Goal: Task Accomplishment & Management: Manage account settings

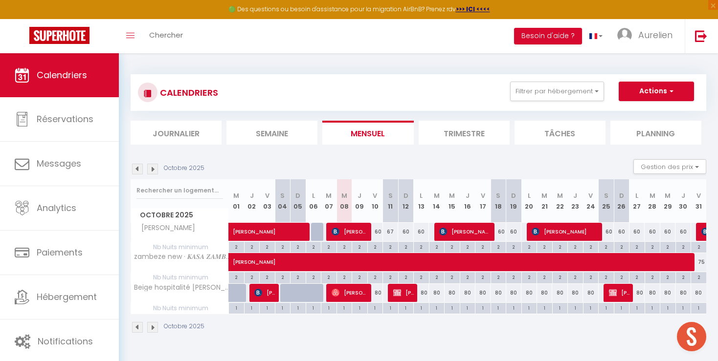
scroll to position [570, 0]
click at [381, 232] on div "60" at bounding box center [375, 232] width 16 height 18
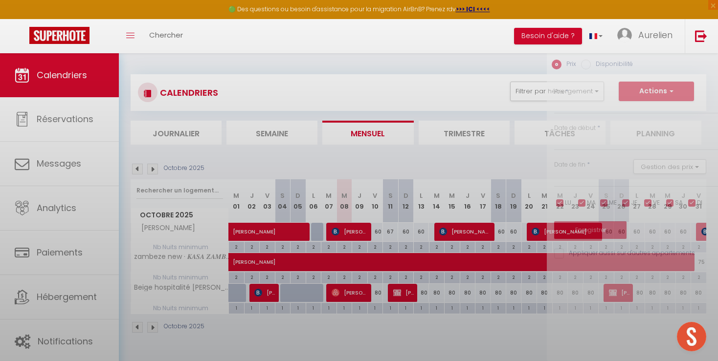
type input "60"
type input "Ven 10 Octobre 2025"
type input "[DATE]"
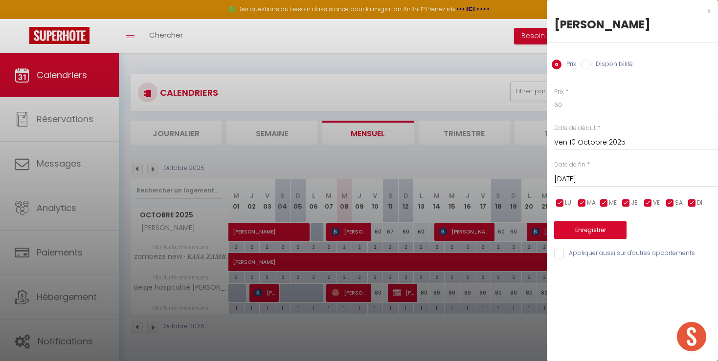
click at [382, 242] on div at bounding box center [359, 180] width 718 height 361
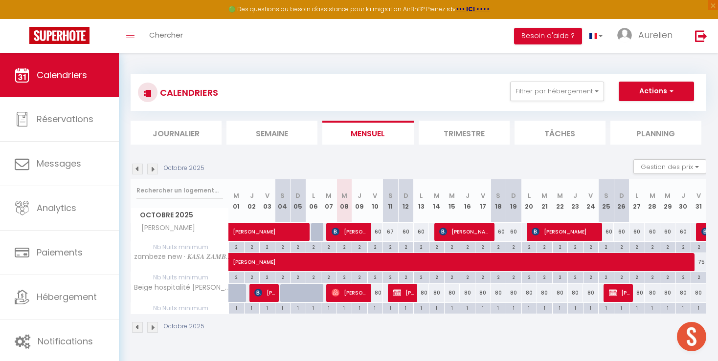
click at [407, 230] on div "60" at bounding box center [406, 232] width 16 height 18
type input "60"
type input "Dim 12 Octobre 2025"
type input "Lun 13 Octobre 2025"
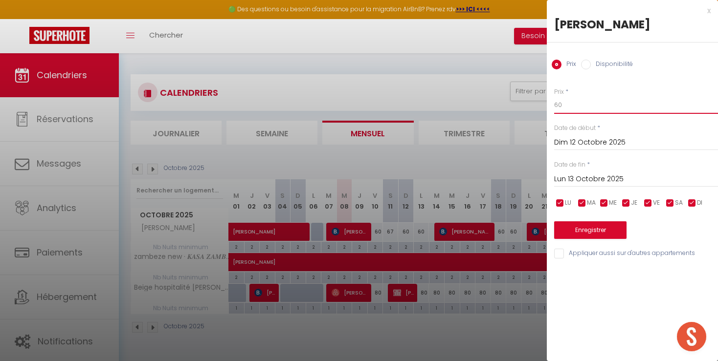
click at [554, 103] on input "60" at bounding box center [636, 105] width 164 height 18
type input "55"
click at [632, 178] on input "Lun 13 Octobre 2025" at bounding box center [636, 179] width 164 height 13
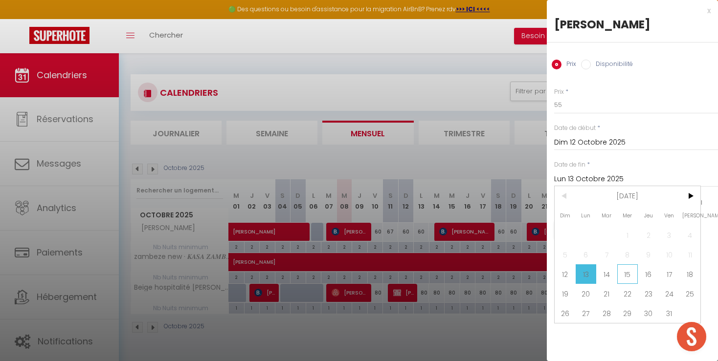
click at [633, 272] on span "15" at bounding box center [627, 275] width 21 height 20
type input "Mer 15 Octobre 2025"
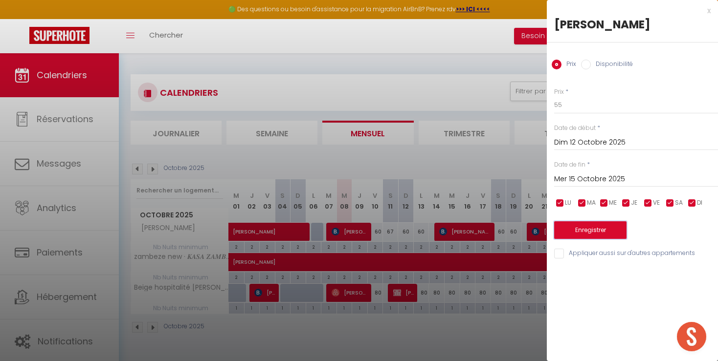
click at [599, 228] on button "Enregistrer" at bounding box center [590, 231] width 72 height 18
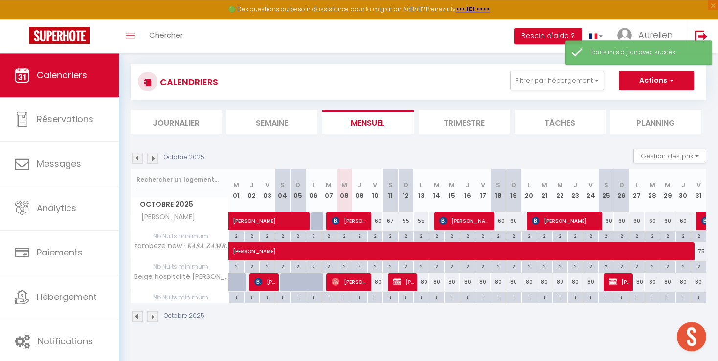
scroll to position [53, 0]
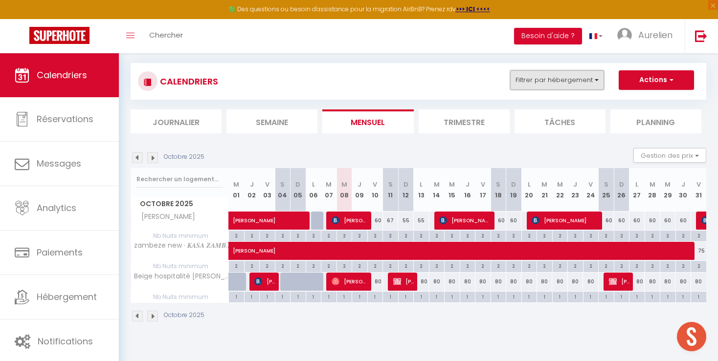
click at [545, 83] on button "Filtrer par hébergement" at bounding box center [557, 80] width 94 height 20
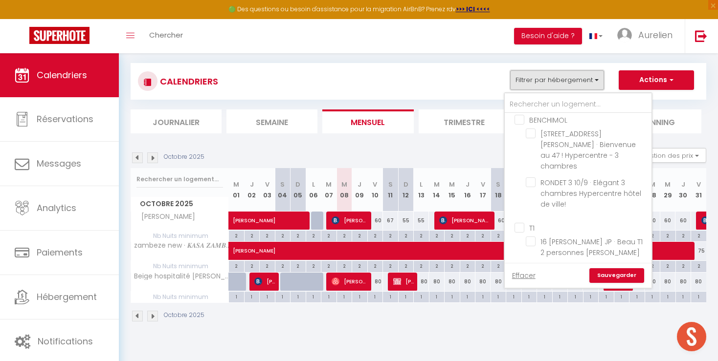
scroll to position [958, 0]
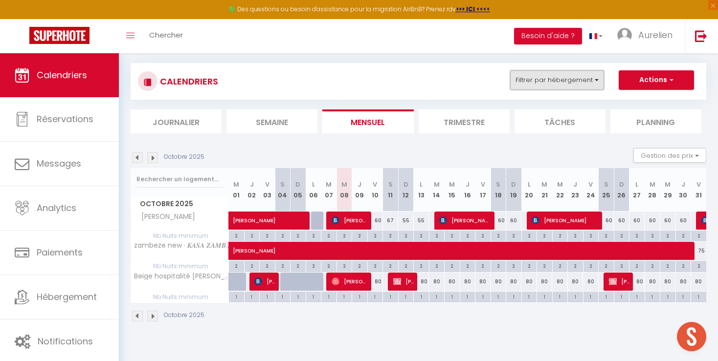
click at [570, 84] on button "Filtrer par hébergement" at bounding box center [557, 80] width 94 height 20
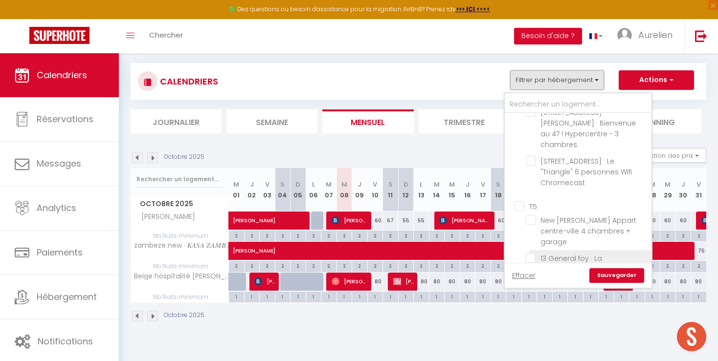
scroll to position [1521, 0]
